Goal: Find specific page/section: Find specific page/section

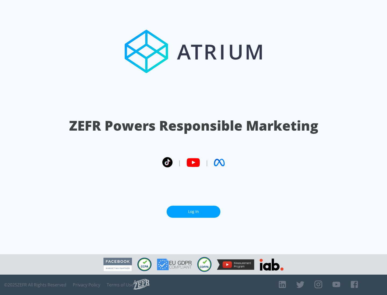
click at [193, 210] on link "Log In" at bounding box center [193, 212] width 54 height 12
